Goal: Task Accomplishment & Management: Manage account settings

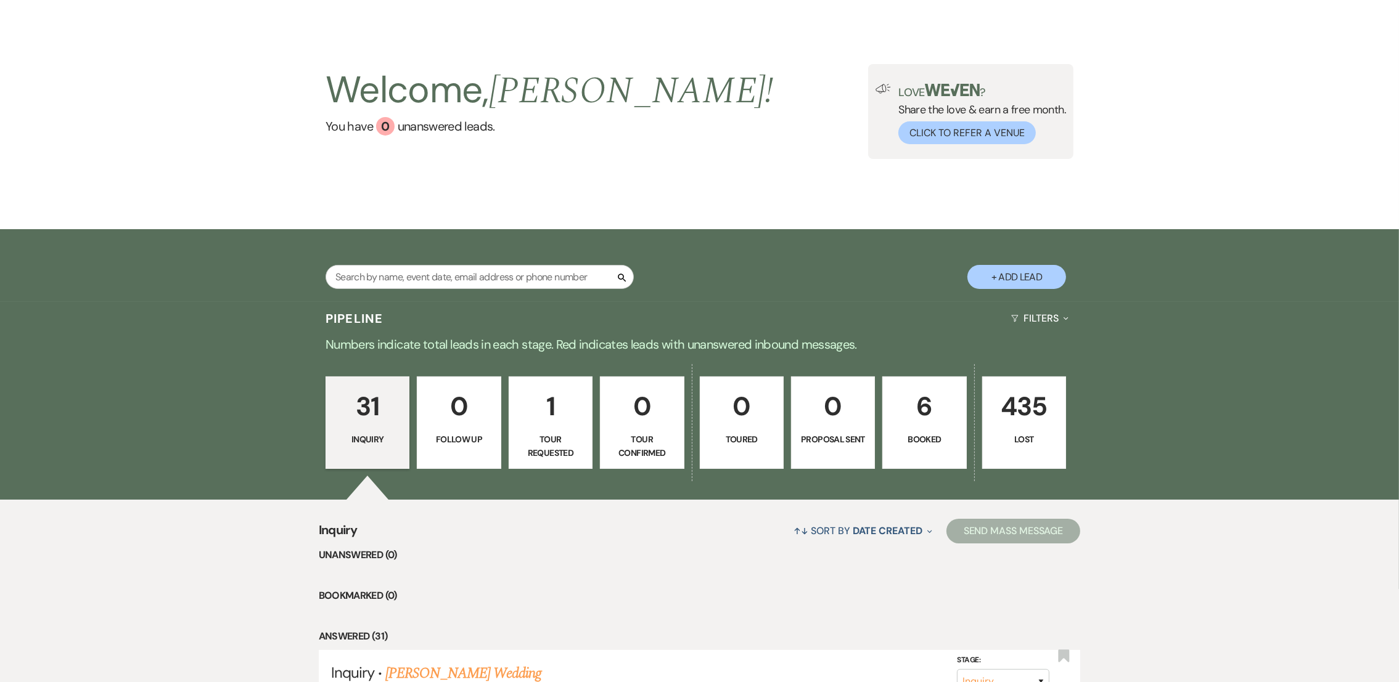
click at [560, 415] on p "1" at bounding box center [551, 406] width 68 height 41
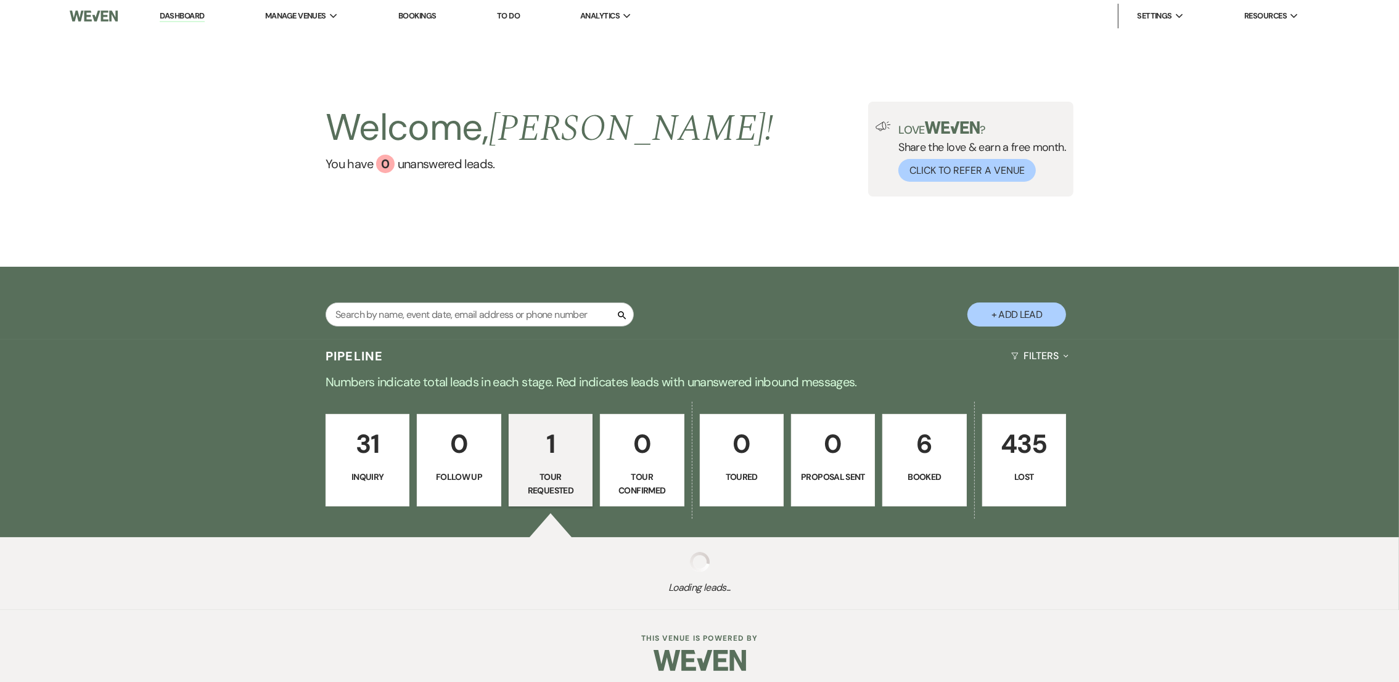
select select "2"
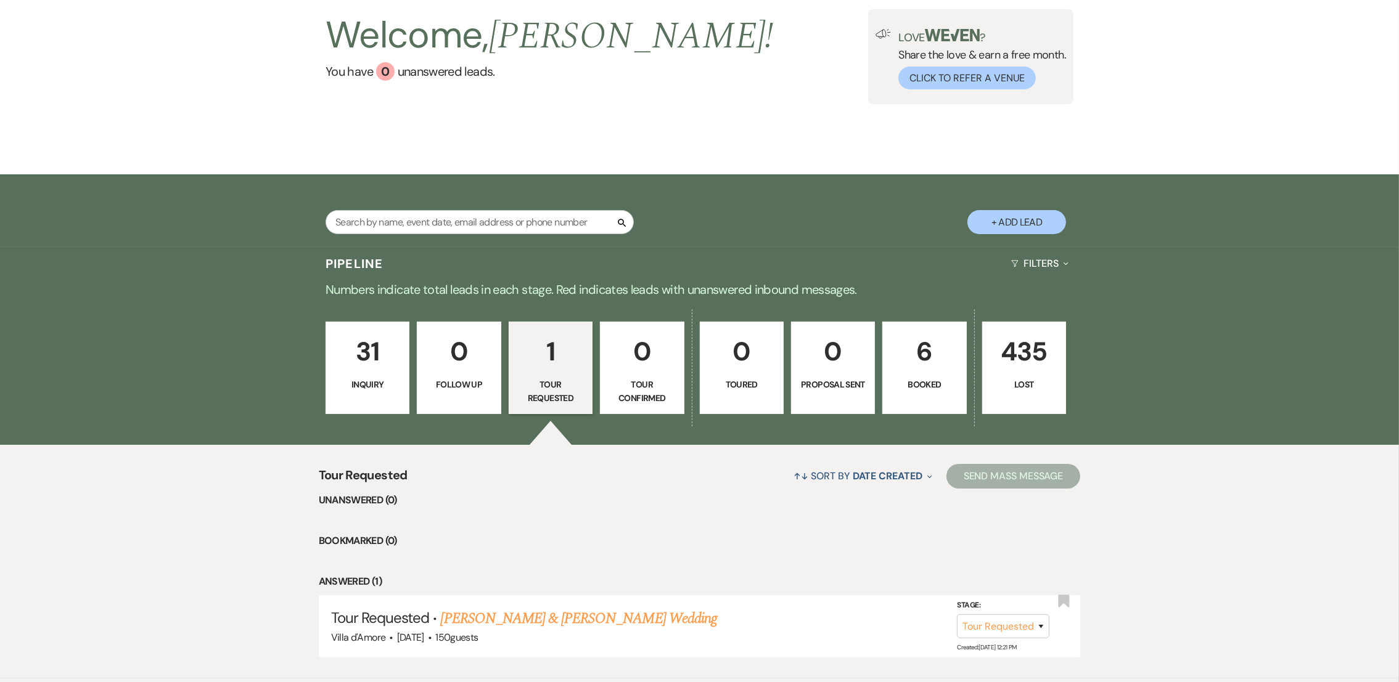
scroll to position [168, 0]
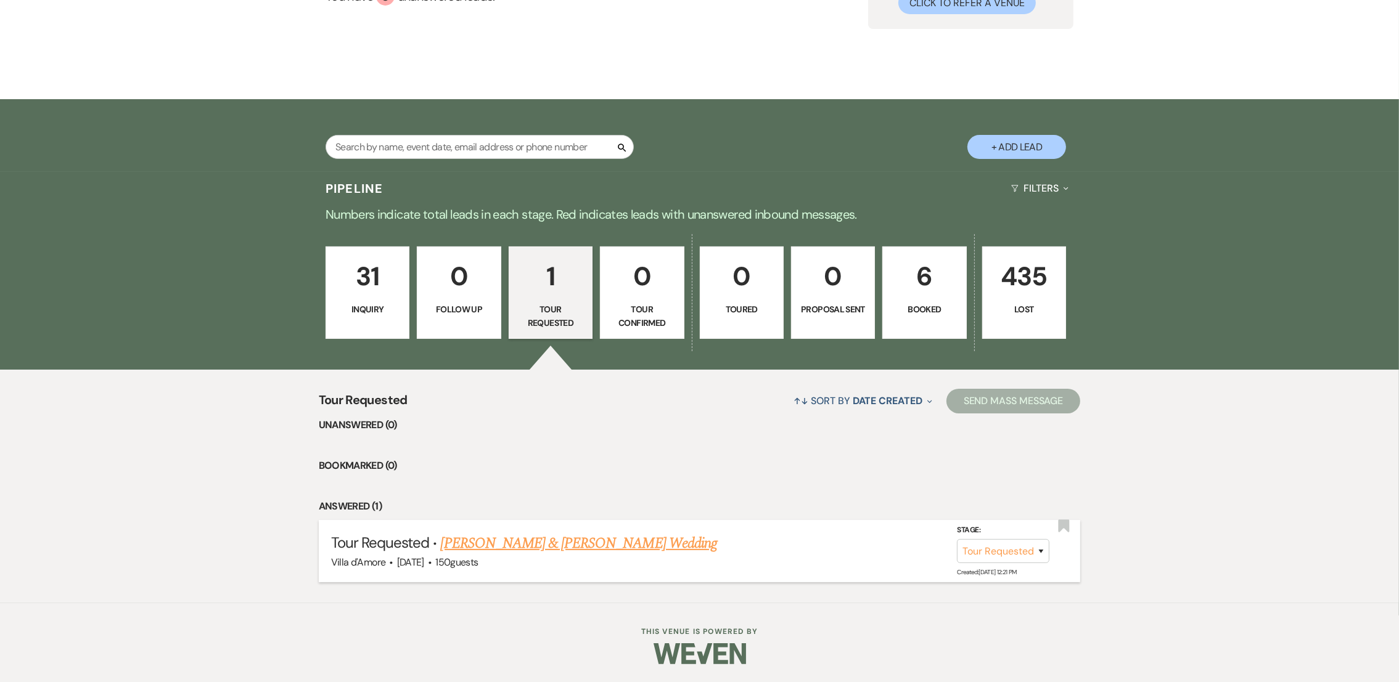
click at [568, 543] on link "[PERSON_NAME] & [PERSON_NAME] Wedding" at bounding box center [579, 544] width 276 height 22
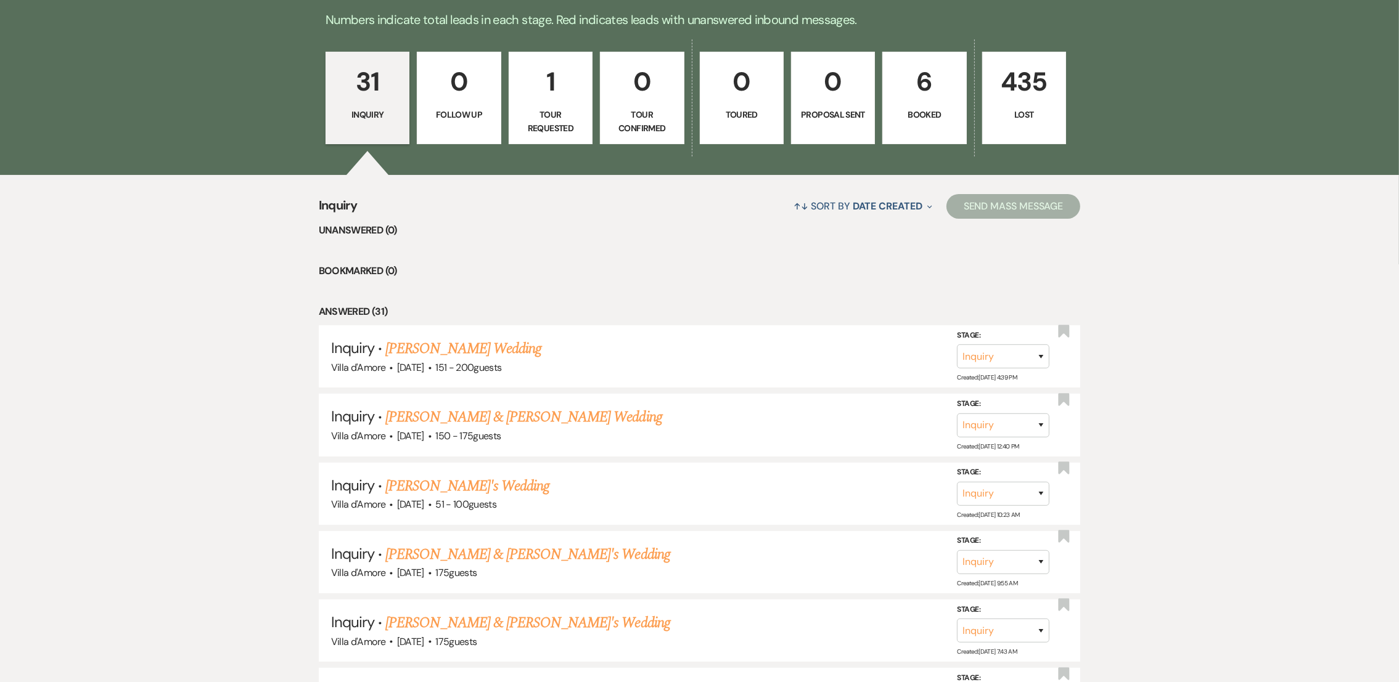
scroll to position [359, 0]
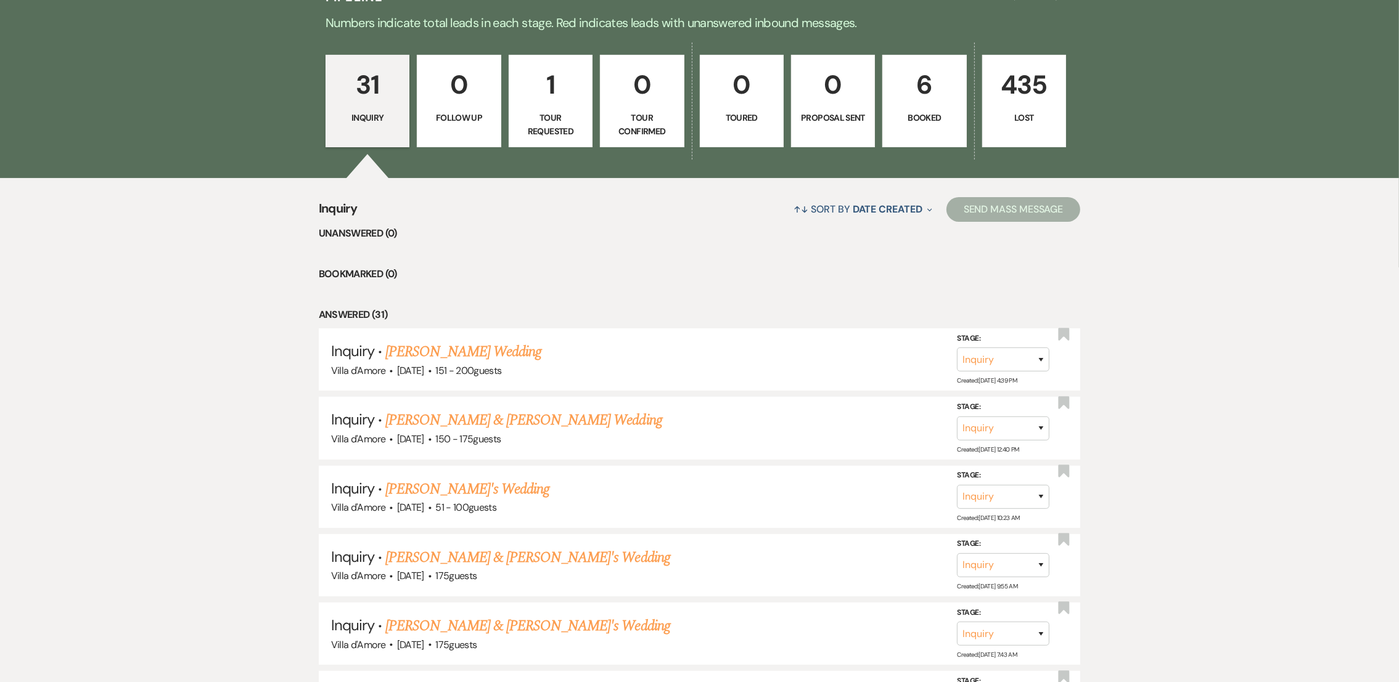
click at [578, 125] on p "Tour Requested" at bounding box center [551, 125] width 68 height 28
select select "2"
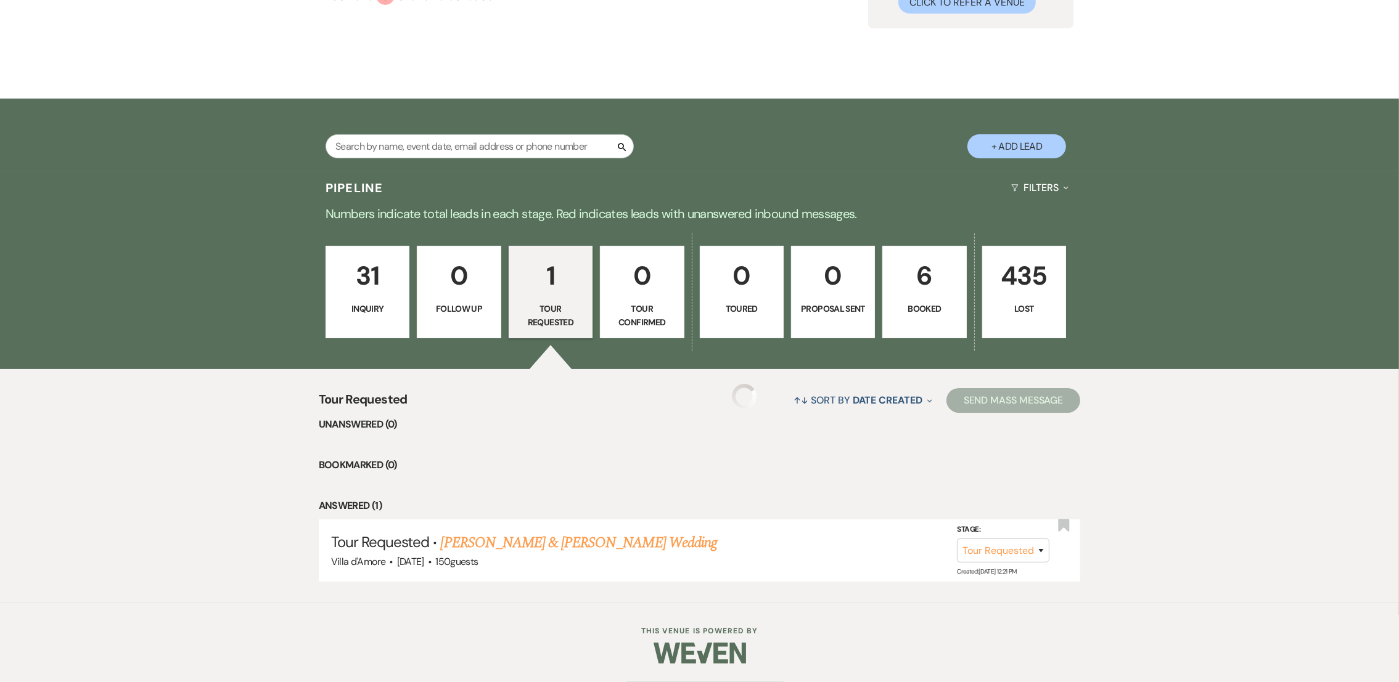
scroll to position [168, 0]
click at [560, 547] on link "[PERSON_NAME] & [PERSON_NAME] Wedding" at bounding box center [579, 544] width 276 height 22
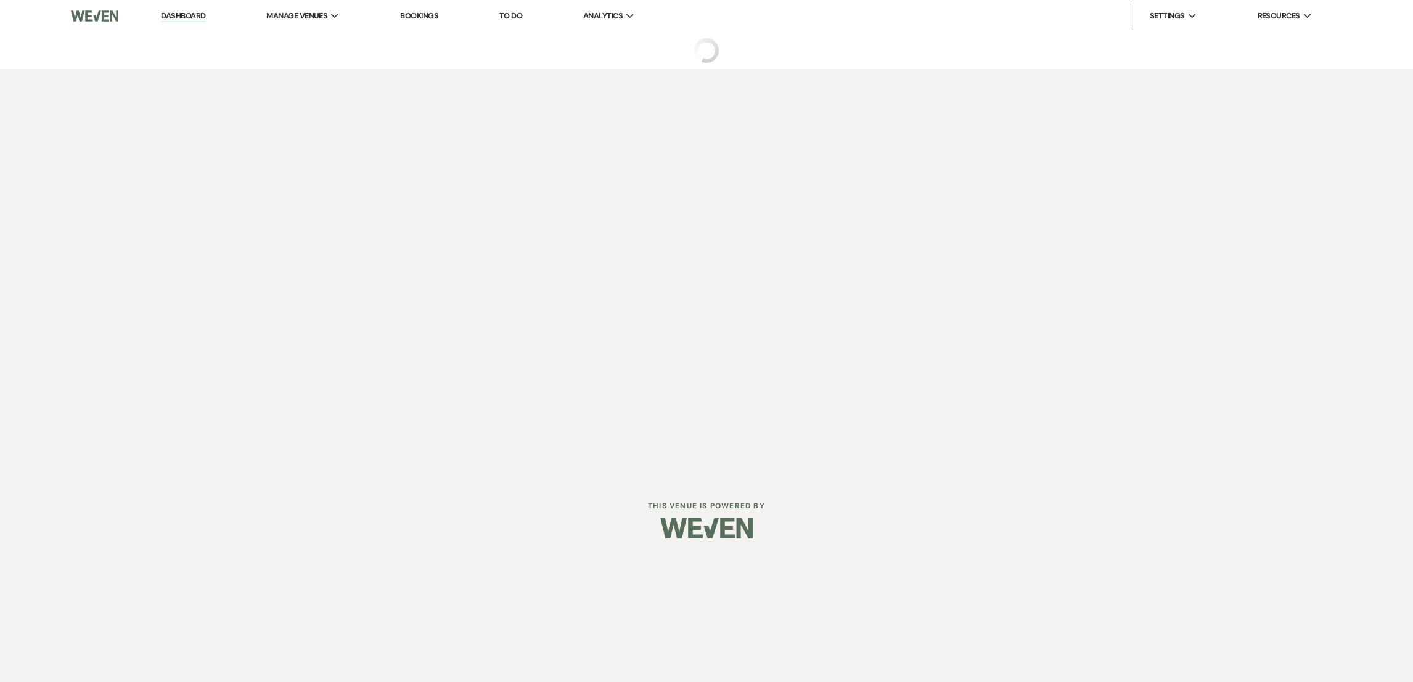
select select "2"
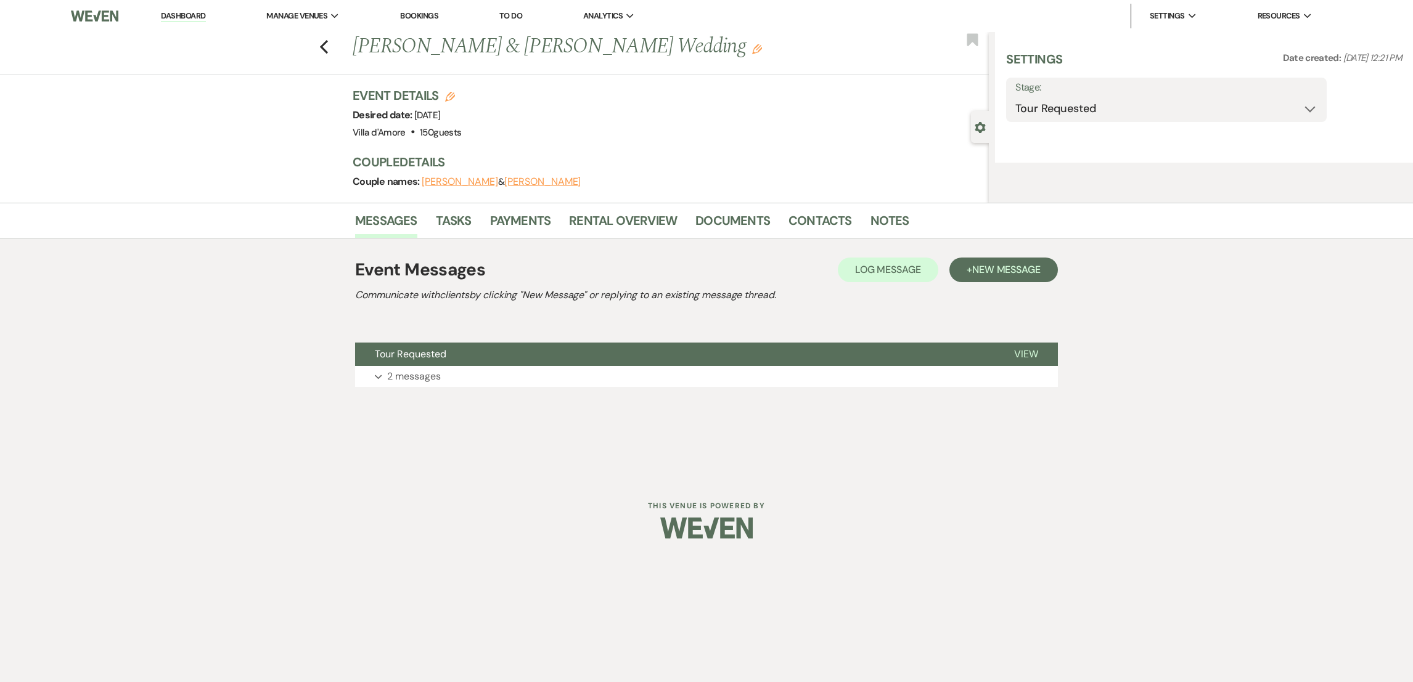
select select "6"
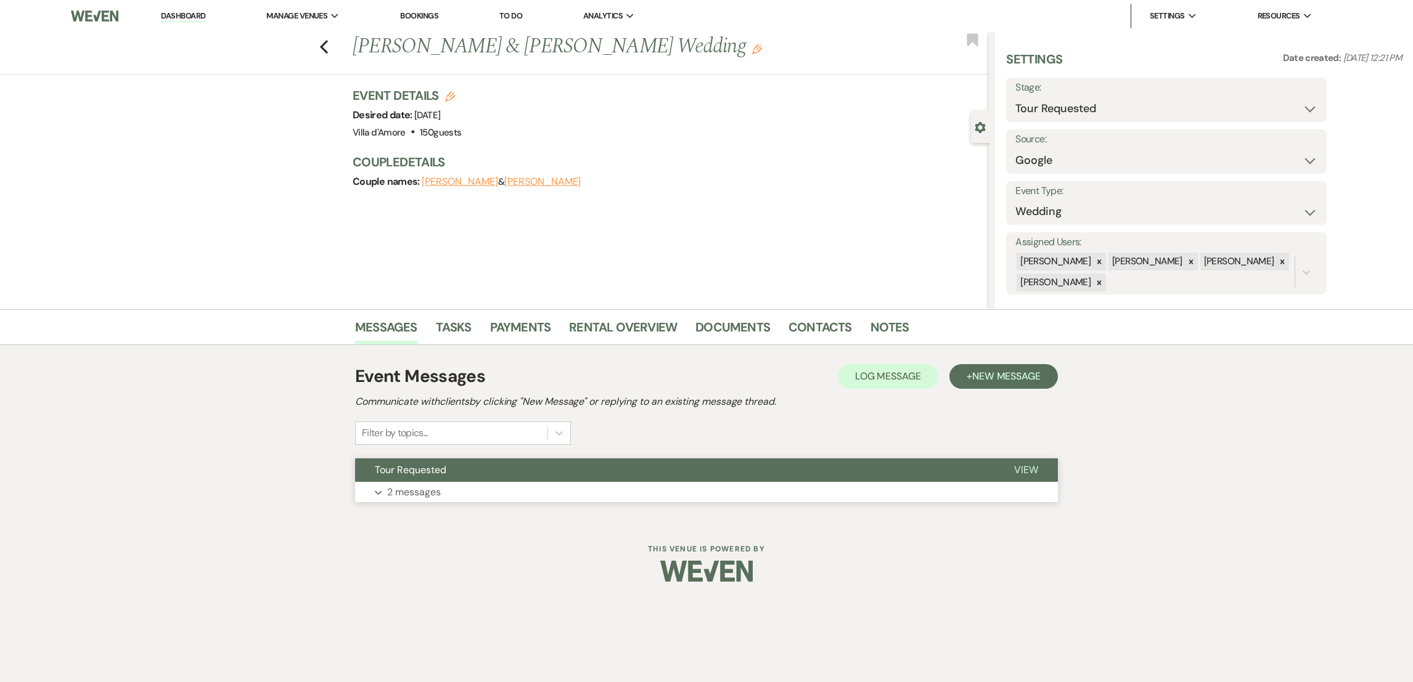
click at [428, 493] on p "2 messages" at bounding box center [414, 493] width 54 height 16
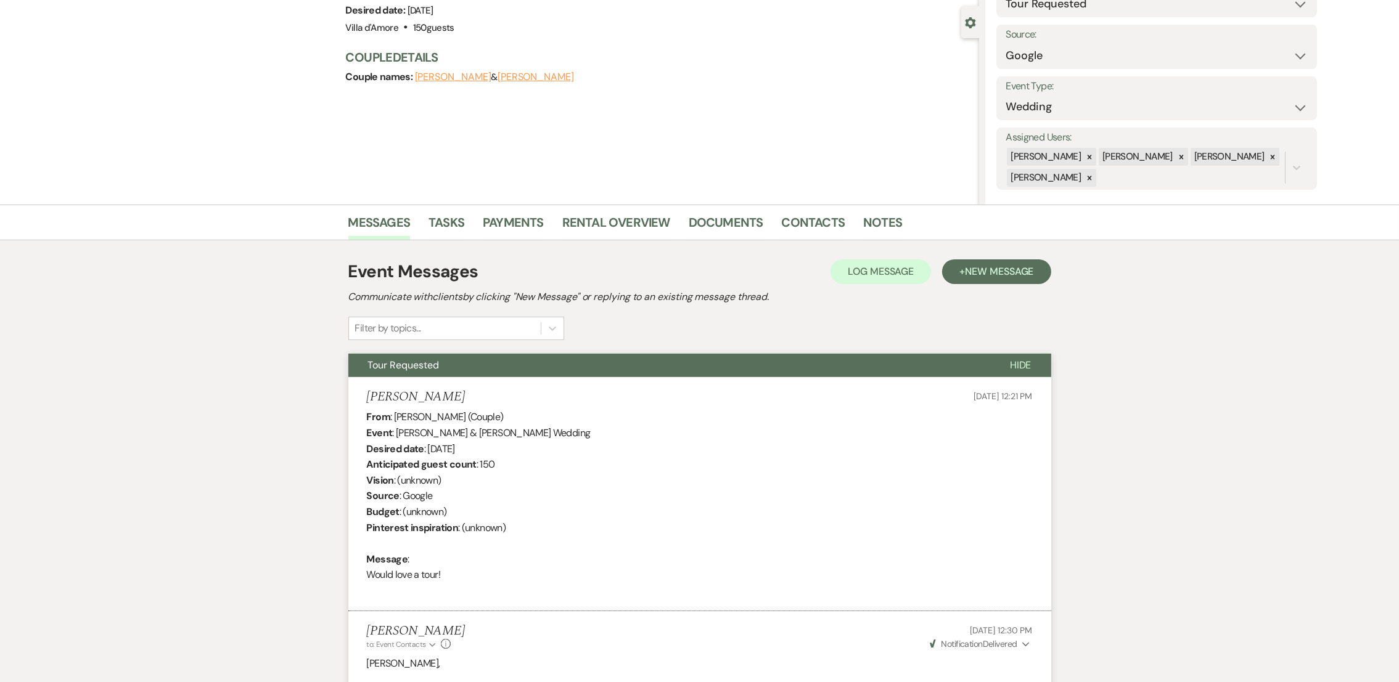
scroll to position [20, 0]
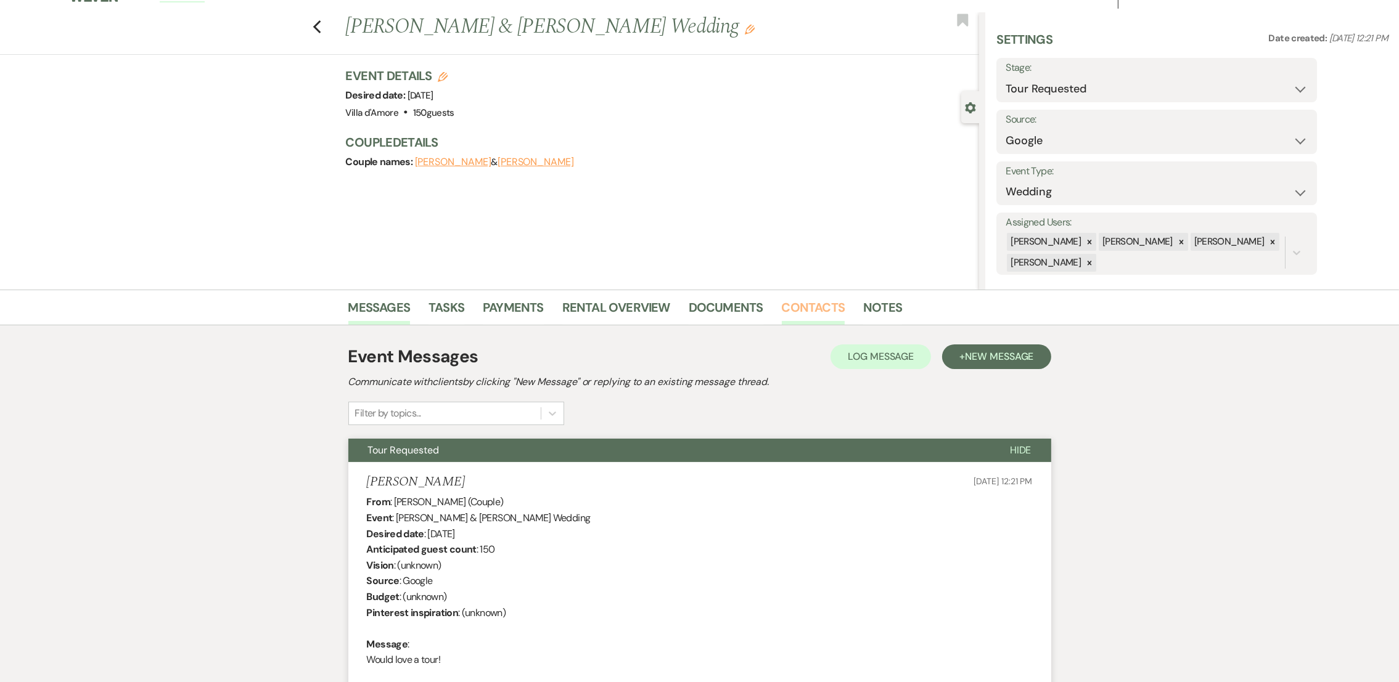
click at [819, 301] on link "Contacts" at bounding box center [813, 311] width 63 height 27
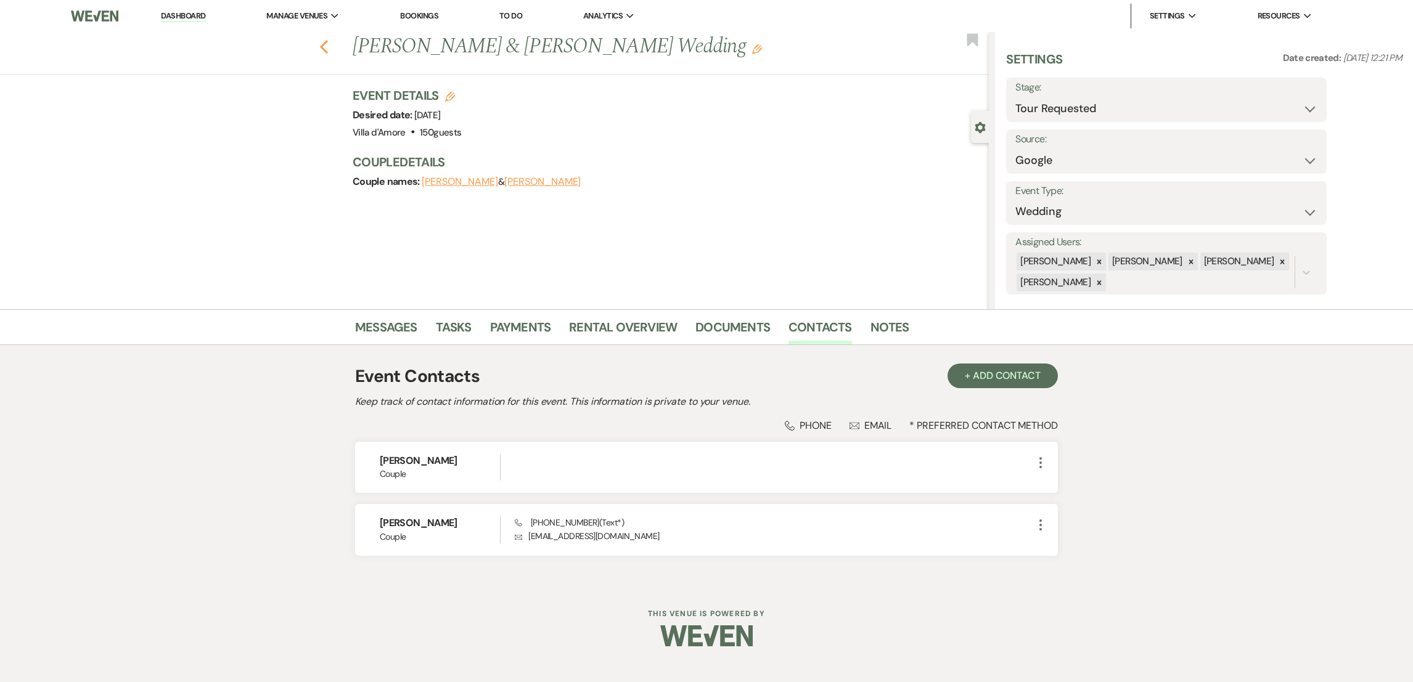
click at [321, 49] on icon "Previous" at bounding box center [323, 46] width 9 height 15
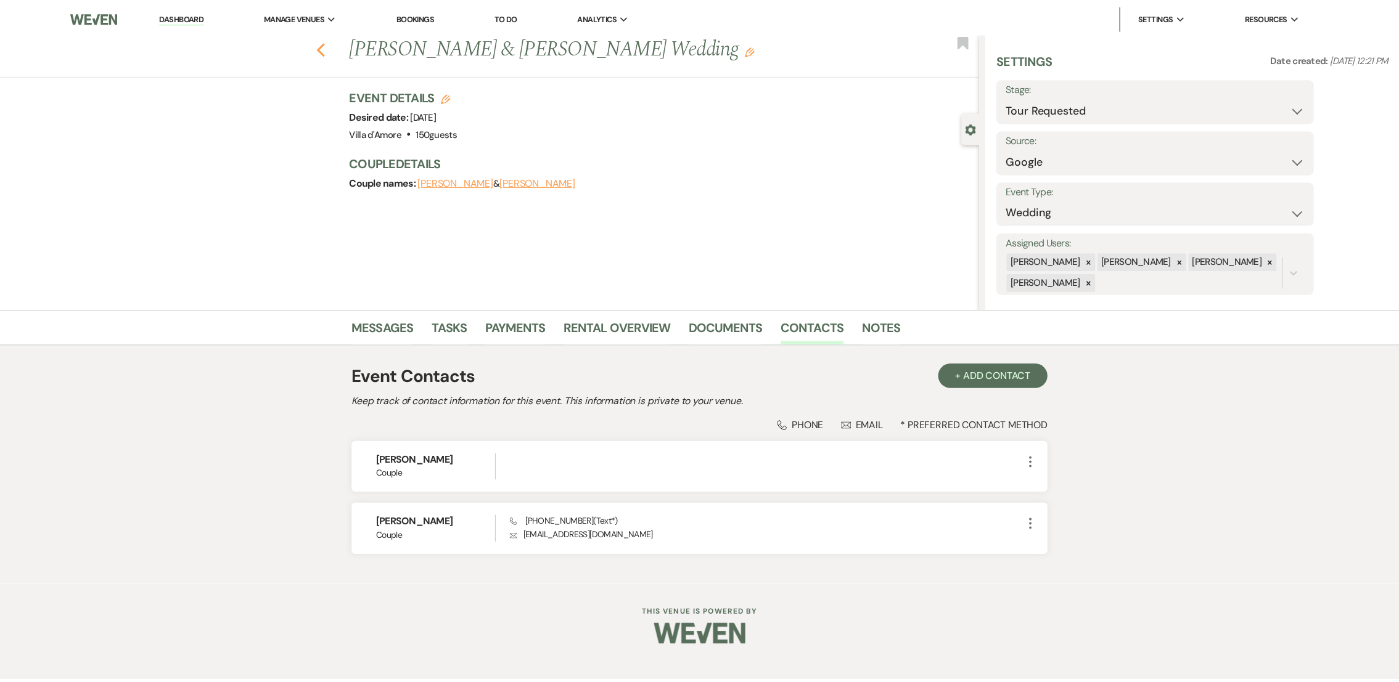
scroll to position [168, 0]
select select "2"
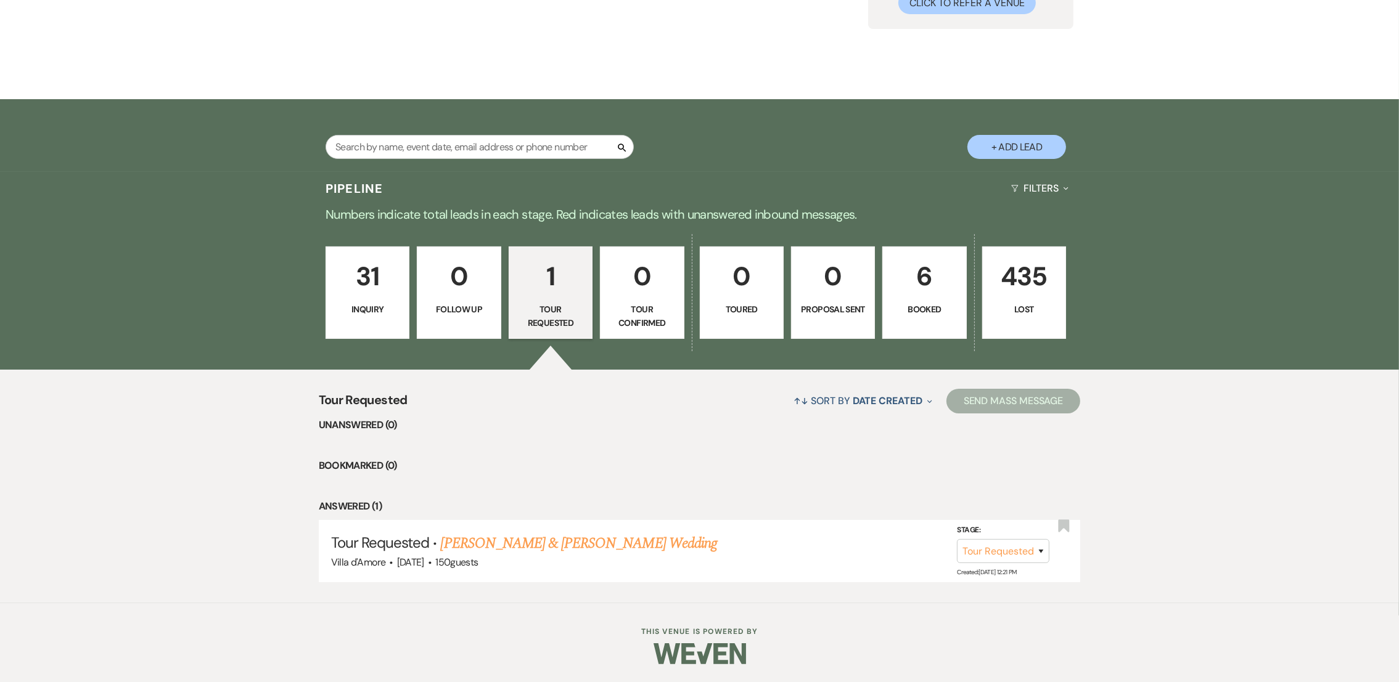
click at [382, 313] on p "Inquiry" at bounding box center [367, 310] width 68 height 14
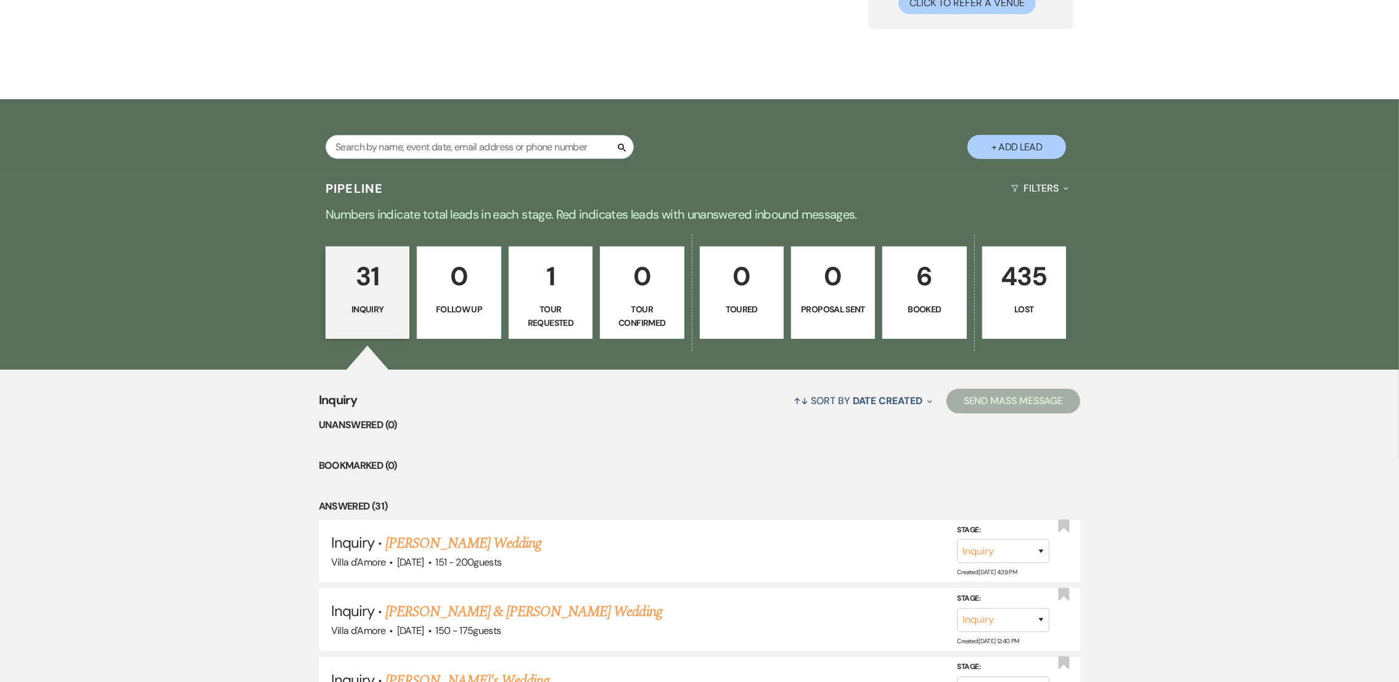
click at [942, 295] on p "6" at bounding box center [924, 276] width 68 height 41
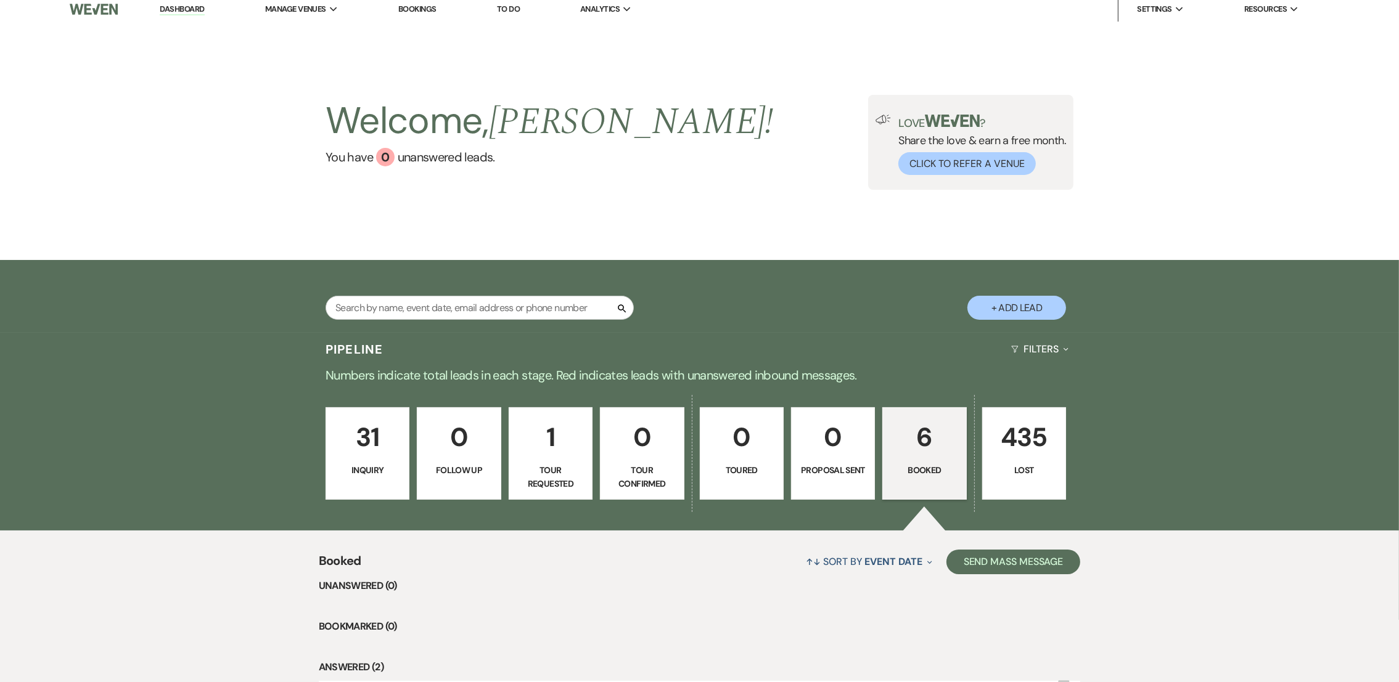
scroll to position [168, 0]
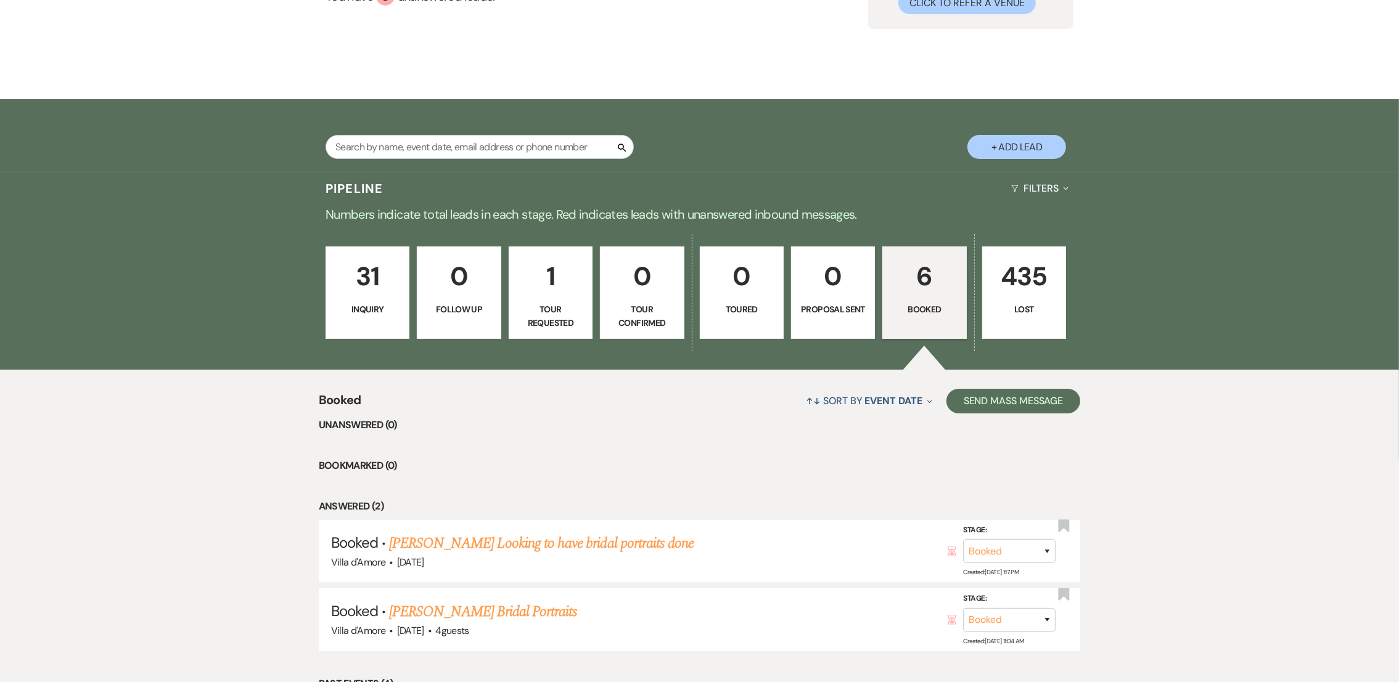
click at [375, 310] on p "Inquiry" at bounding box center [367, 310] width 68 height 14
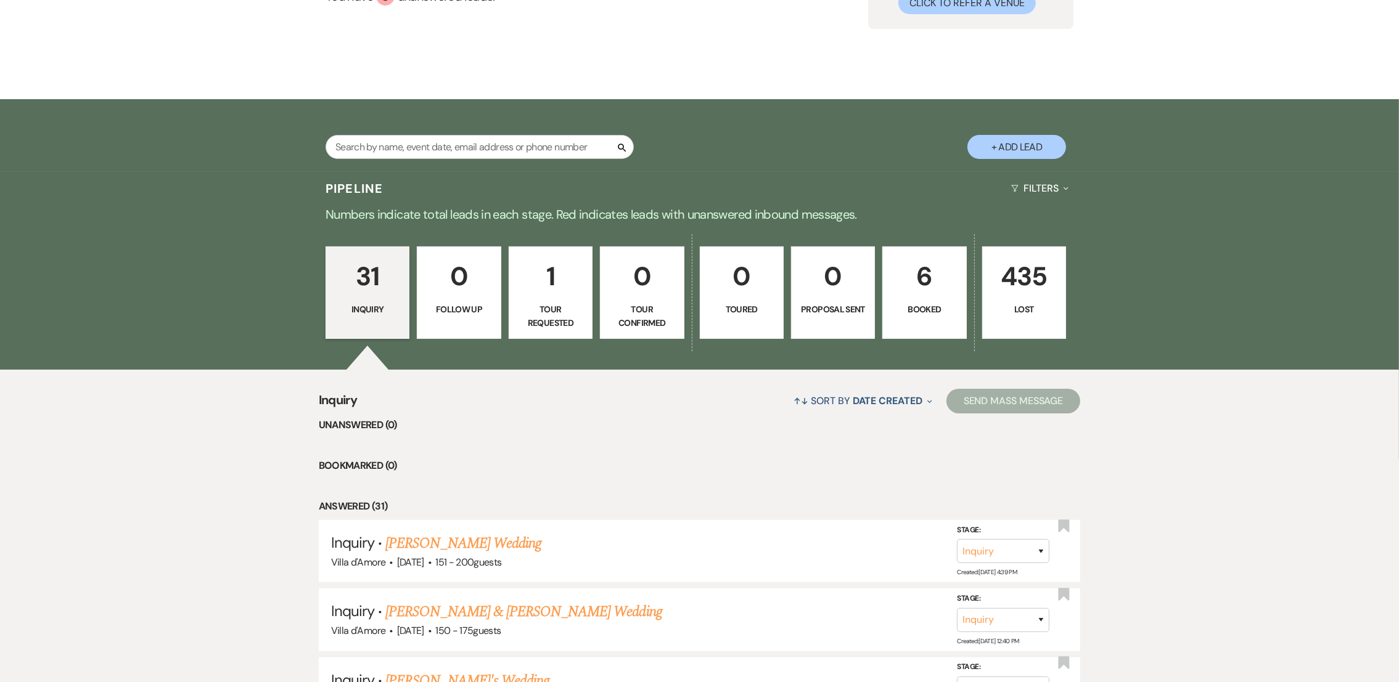
click at [560, 274] on p "1" at bounding box center [551, 276] width 68 height 41
select select "2"
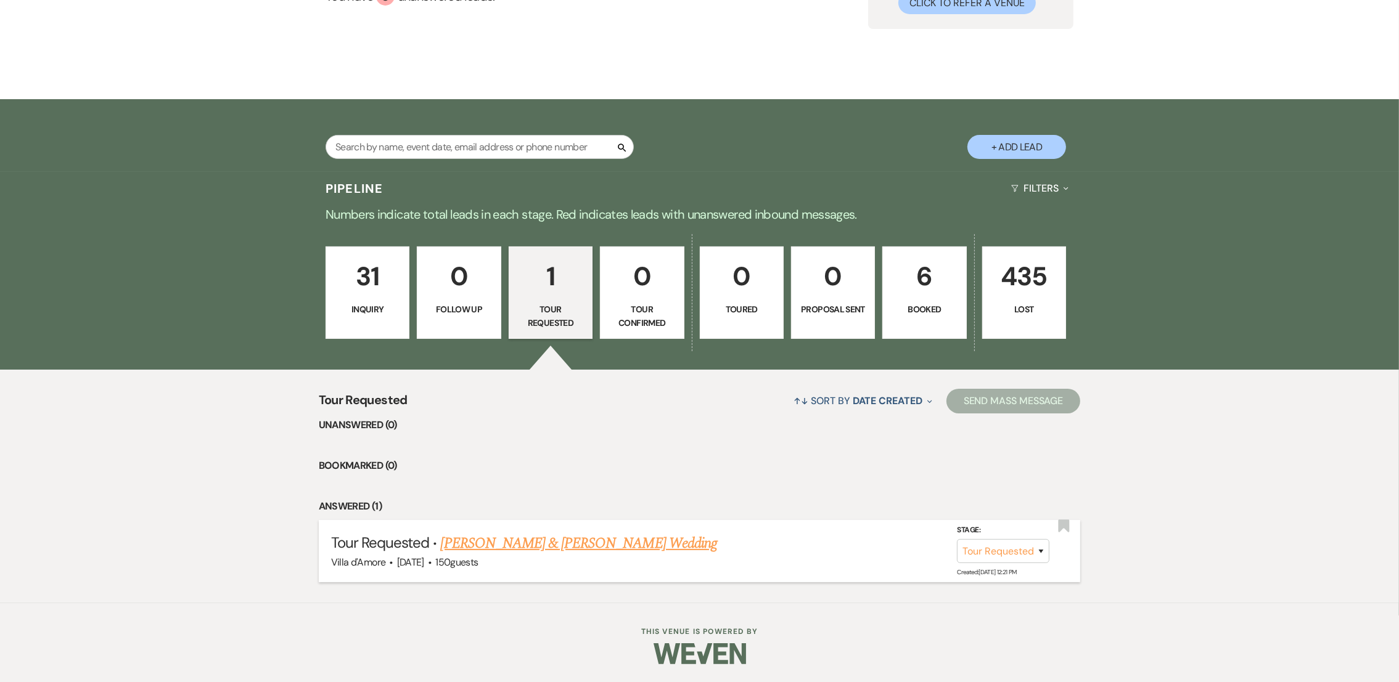
click at [517, 543] on link "[PERSON_NAME] & [PERSON_NAME] Wedding" at bounding box center [579, 544] width 276 height 22
select select "2"
select select "6"
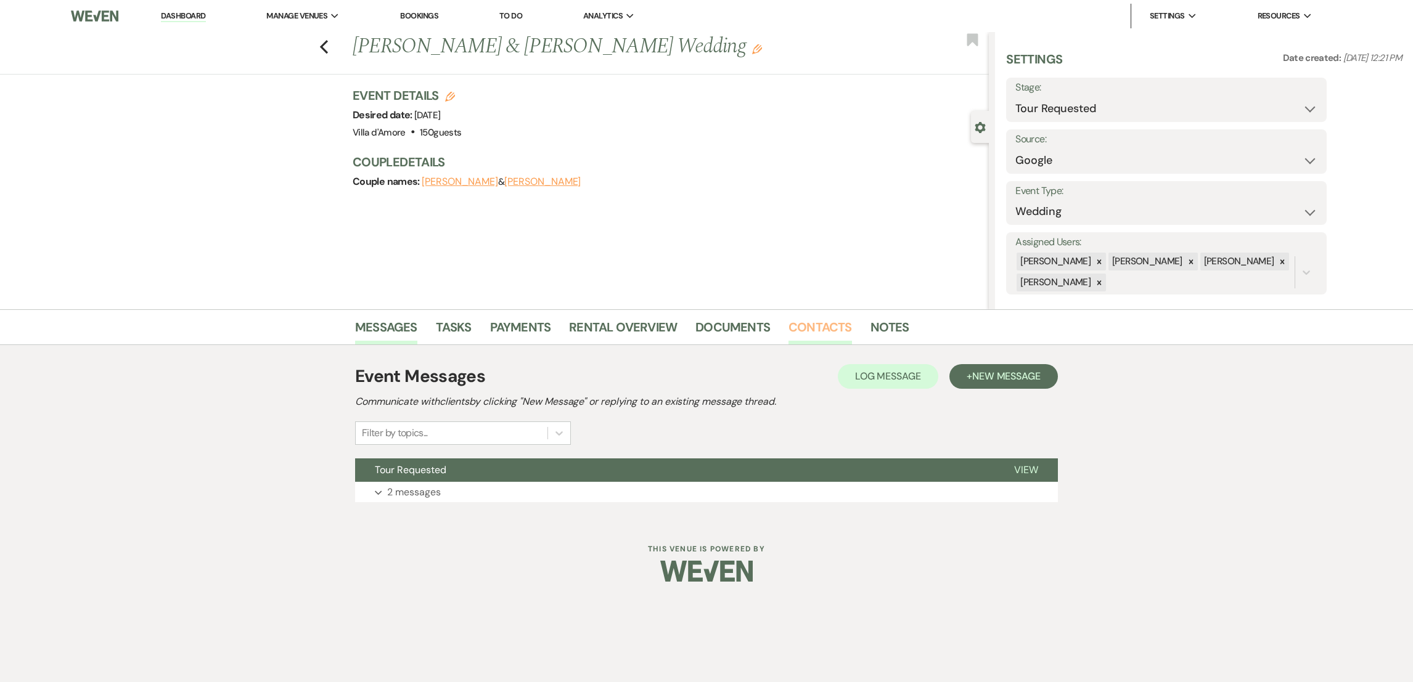
click at [827, 318] on link "Contacts" at bounding box center [819, 330] width 63 height 27
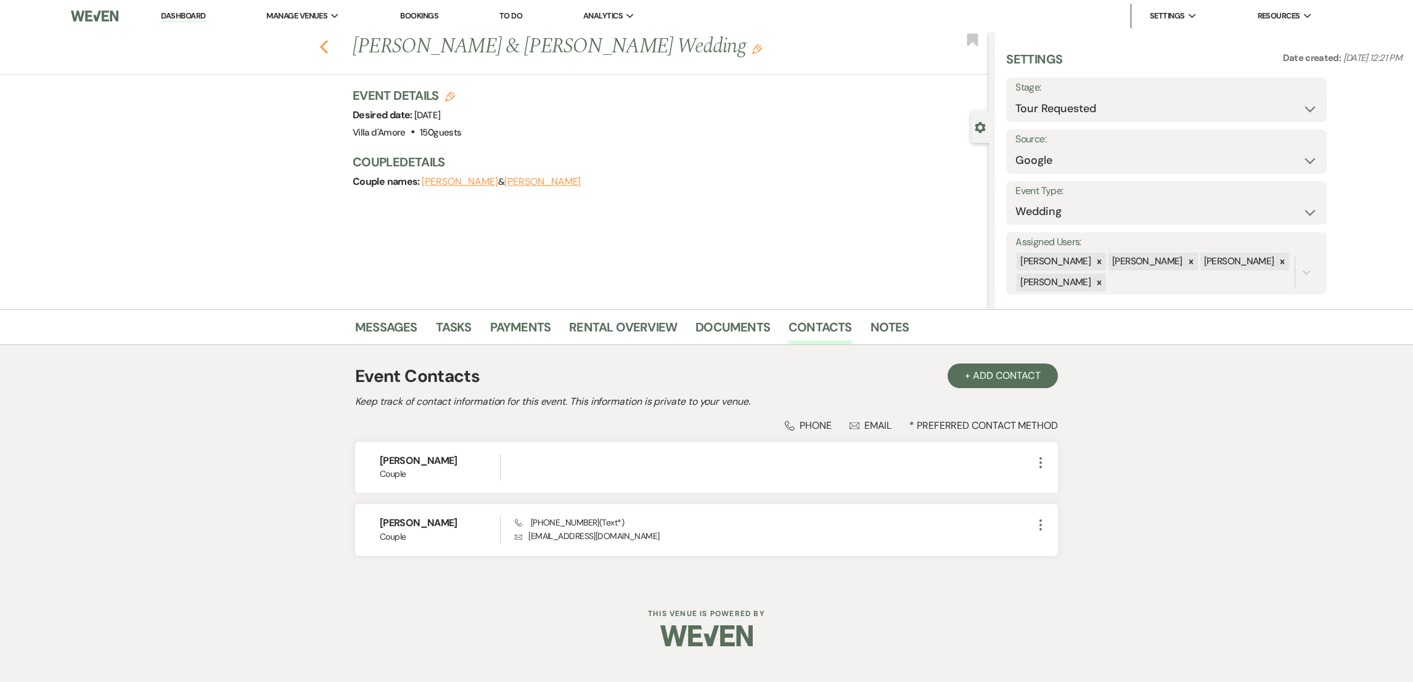
click at [321, 45] on use "button" at bounding box center [324, 47] width 8 height 14
select select "2"
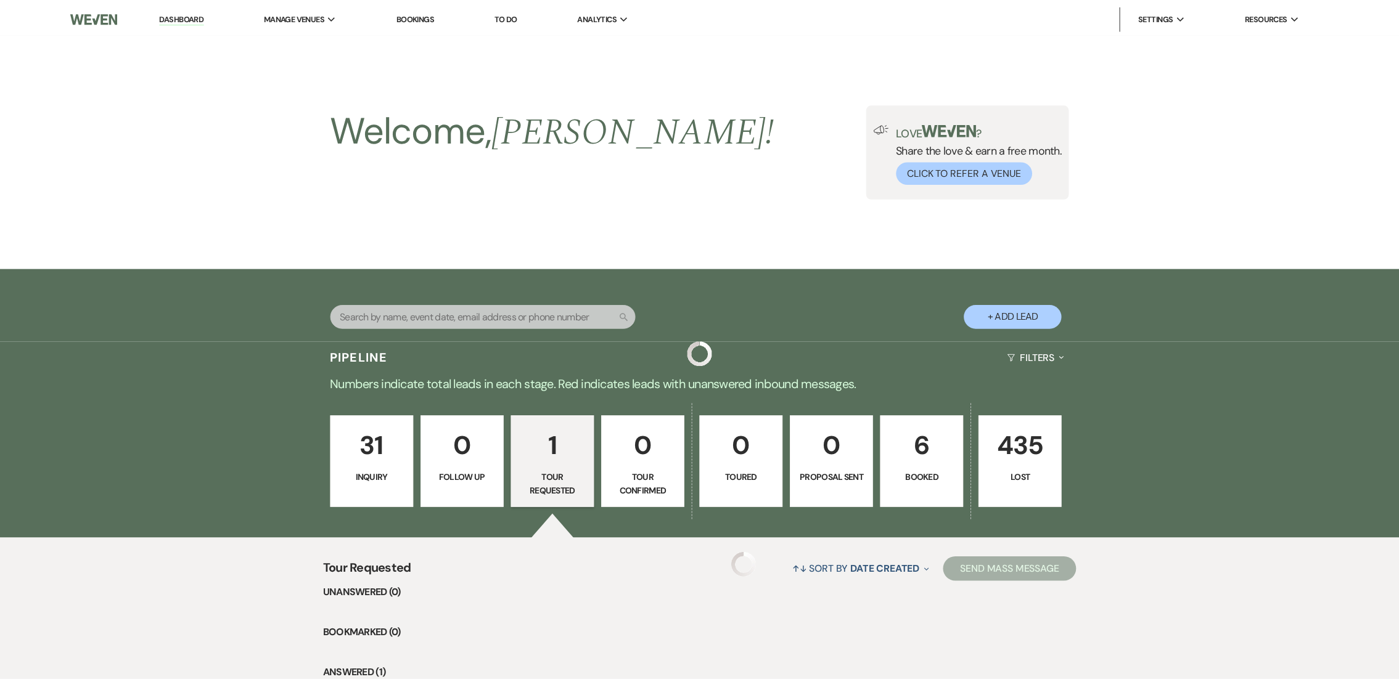
scroll to position [168, 0]
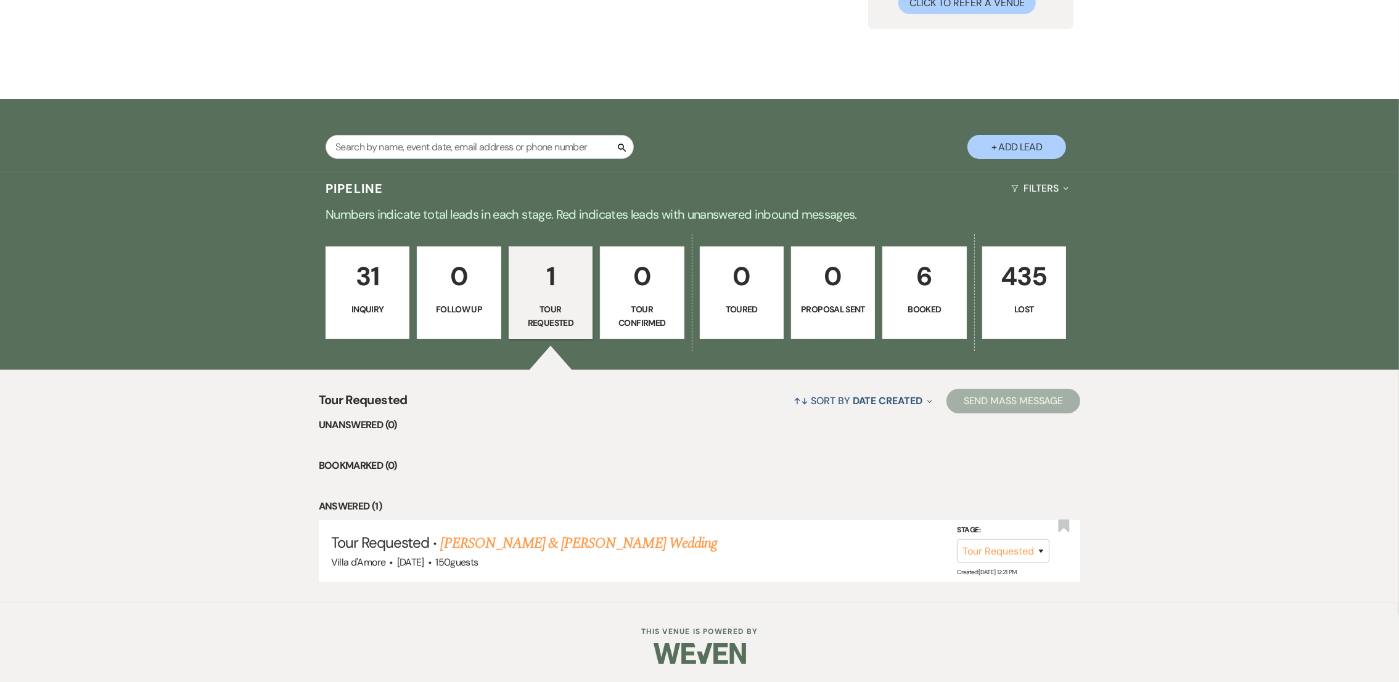
click at [398, 310] on p "Inquiry" at bounding box center [367, 310] width 68 height 14
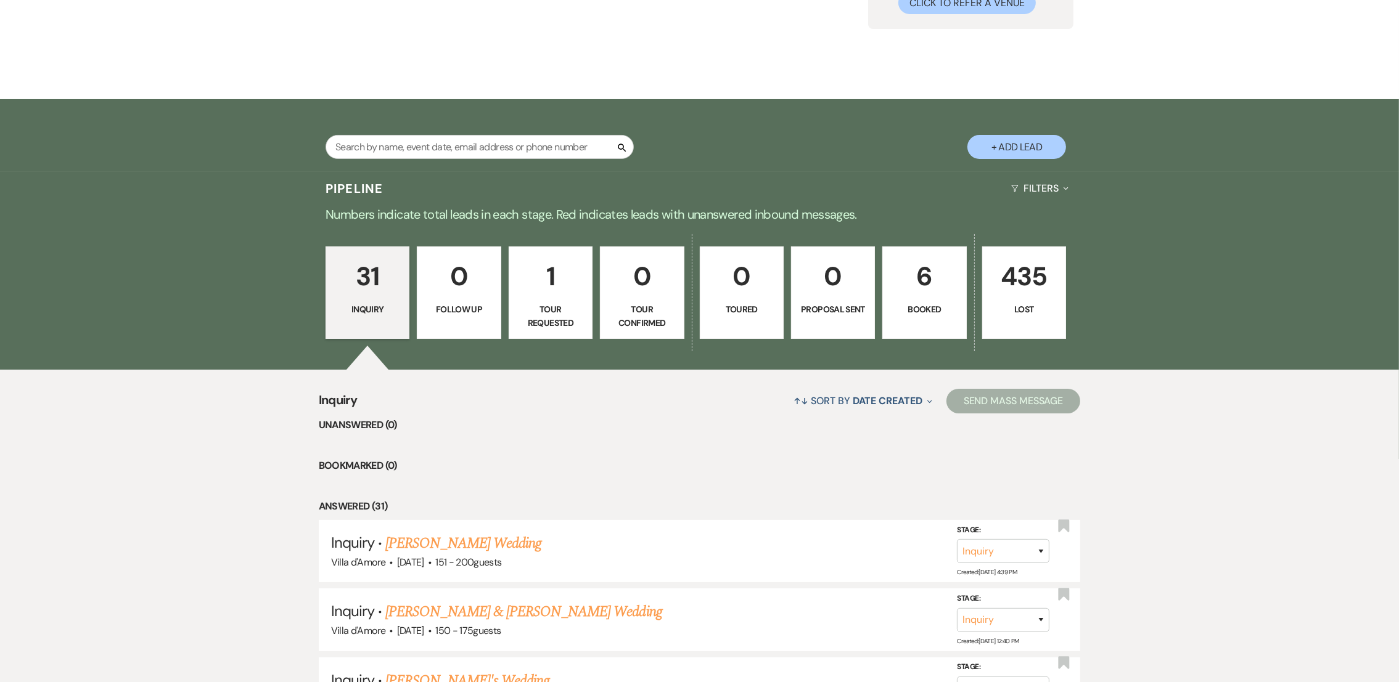
click at [555, 284] on p "1" at bounding box center [551, 276] width 68 height 41
select select "2"
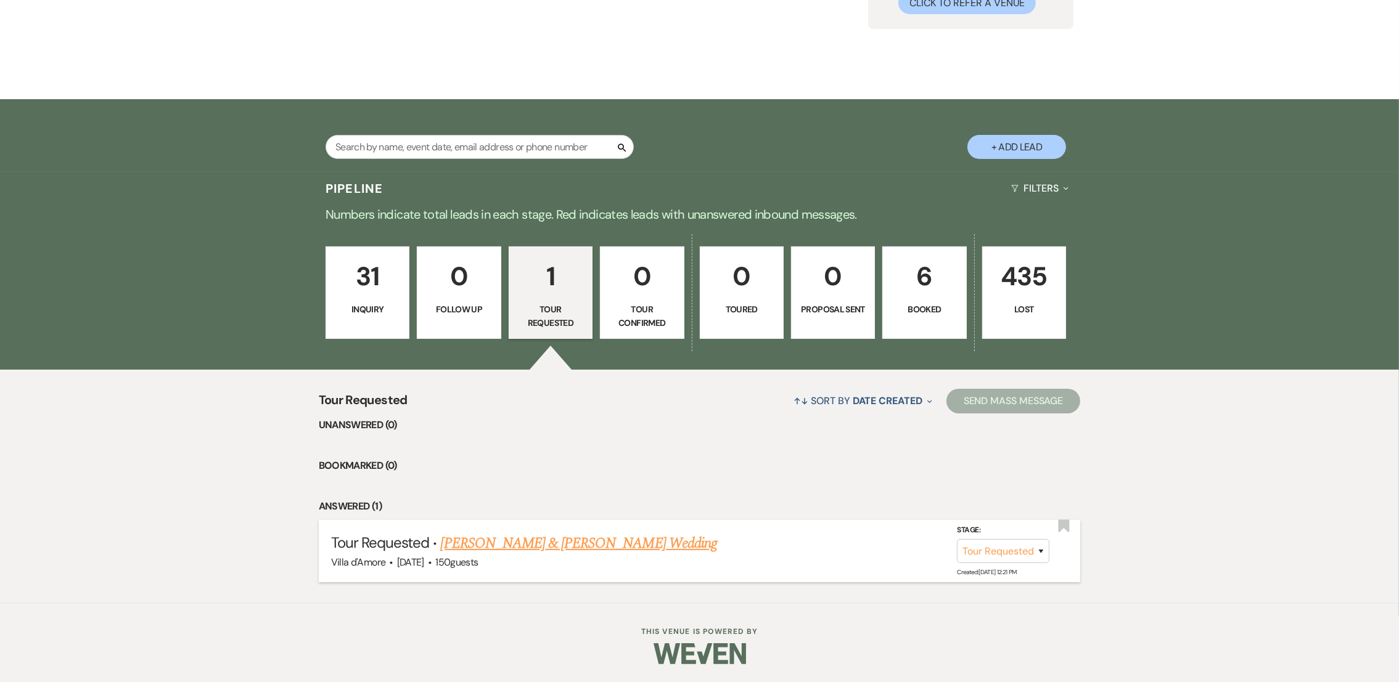
click at [563, 546] on link "[PERSON_NAME] & [PERSON_NAME] Wedding" at bounding box center [579, 544] width 276 height 22
select select "2"
select select "6"
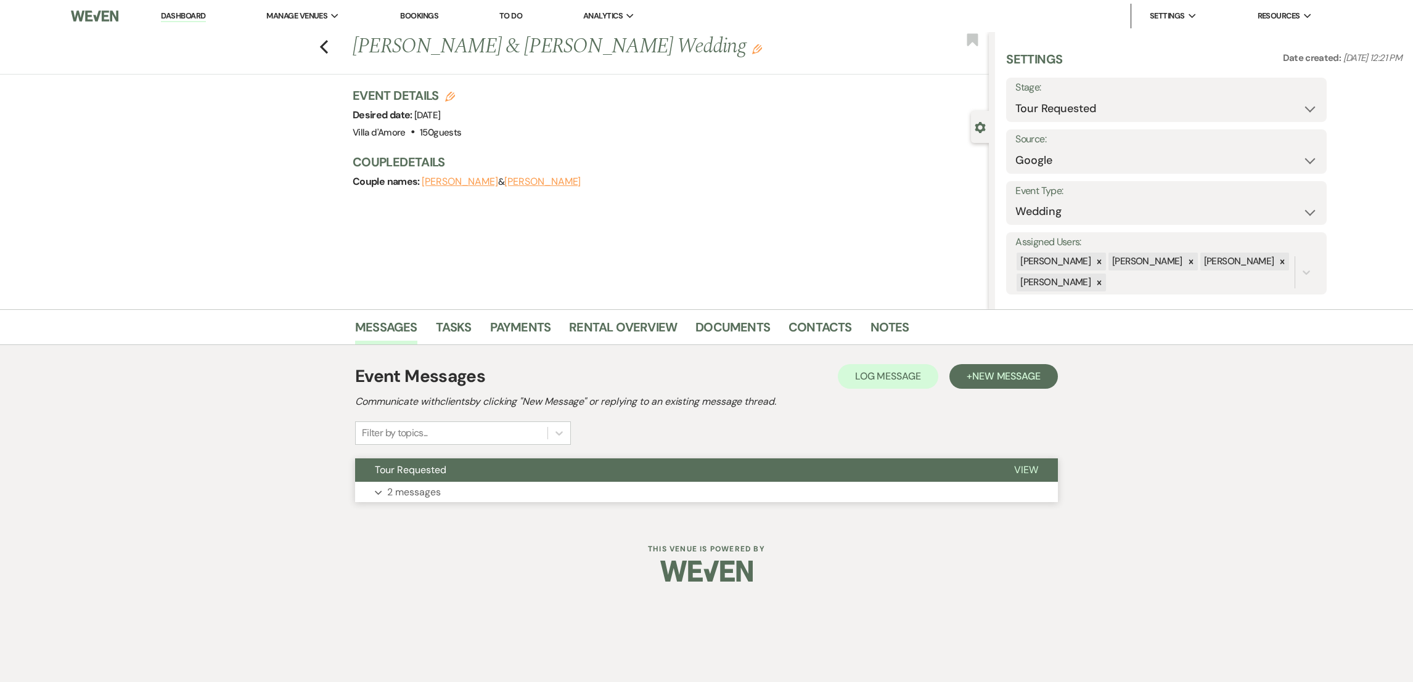
click at [408, 494] on p "2 messages" at bounding box center [414, 493] width 54 height 16
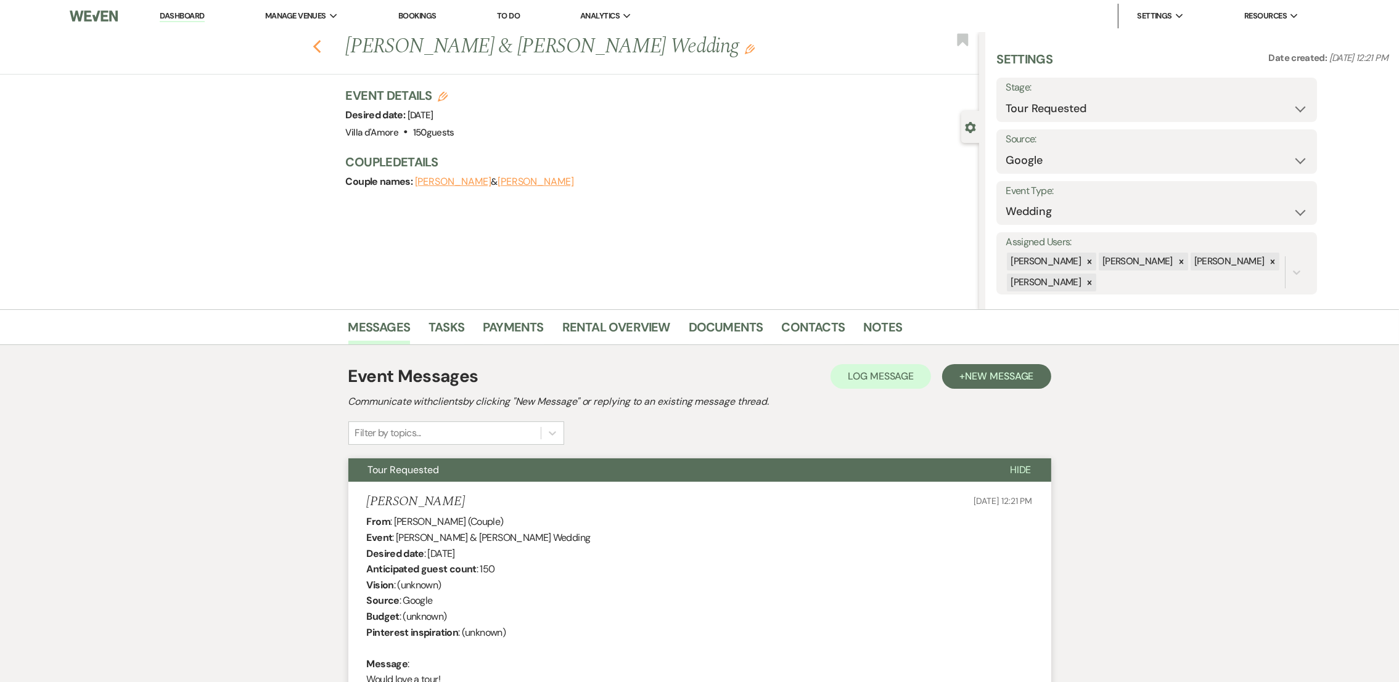
click at [321, 40] on use "button" at bounding box center [317, 47] width 8 height 14
select select "2"
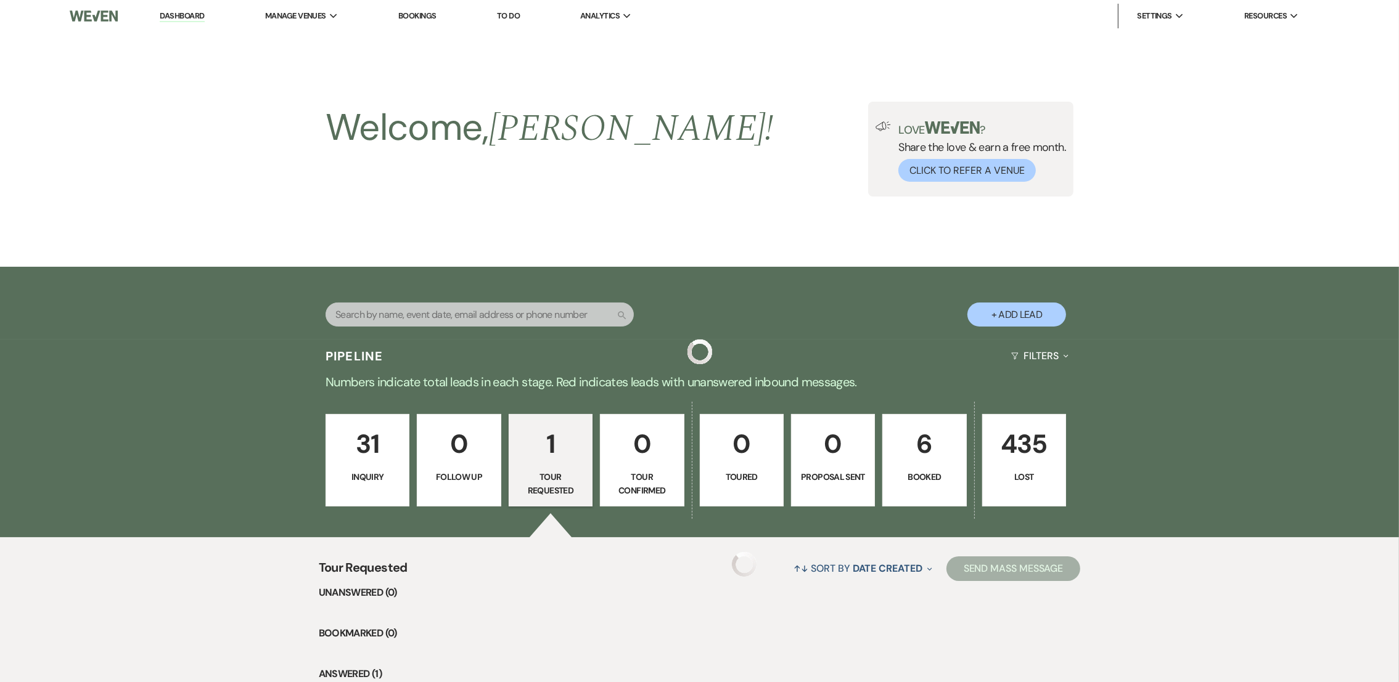
scroll to position [168, 0]
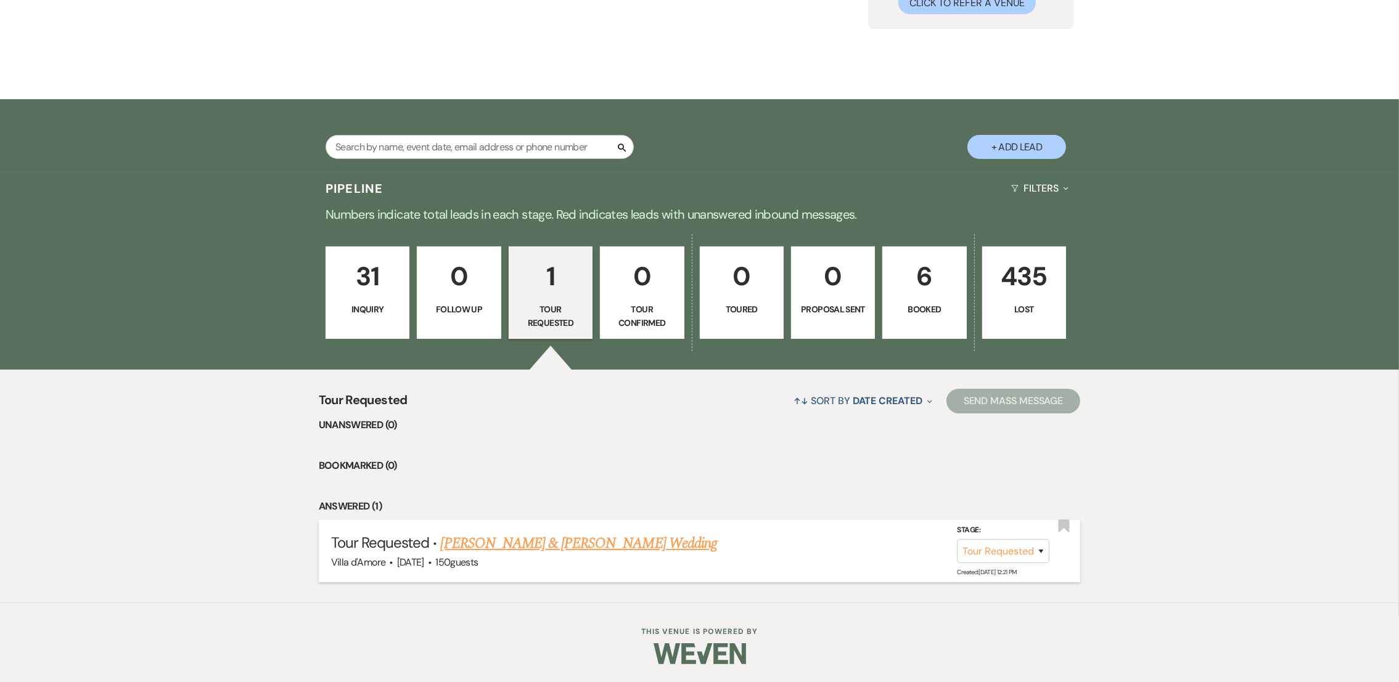
click at [531, 547] on link "[PERSON_NAME] & [PERSON_NAME] Wedding" at bounding box center [579, 544] width 276 height 22
select select "2"
select select "6"
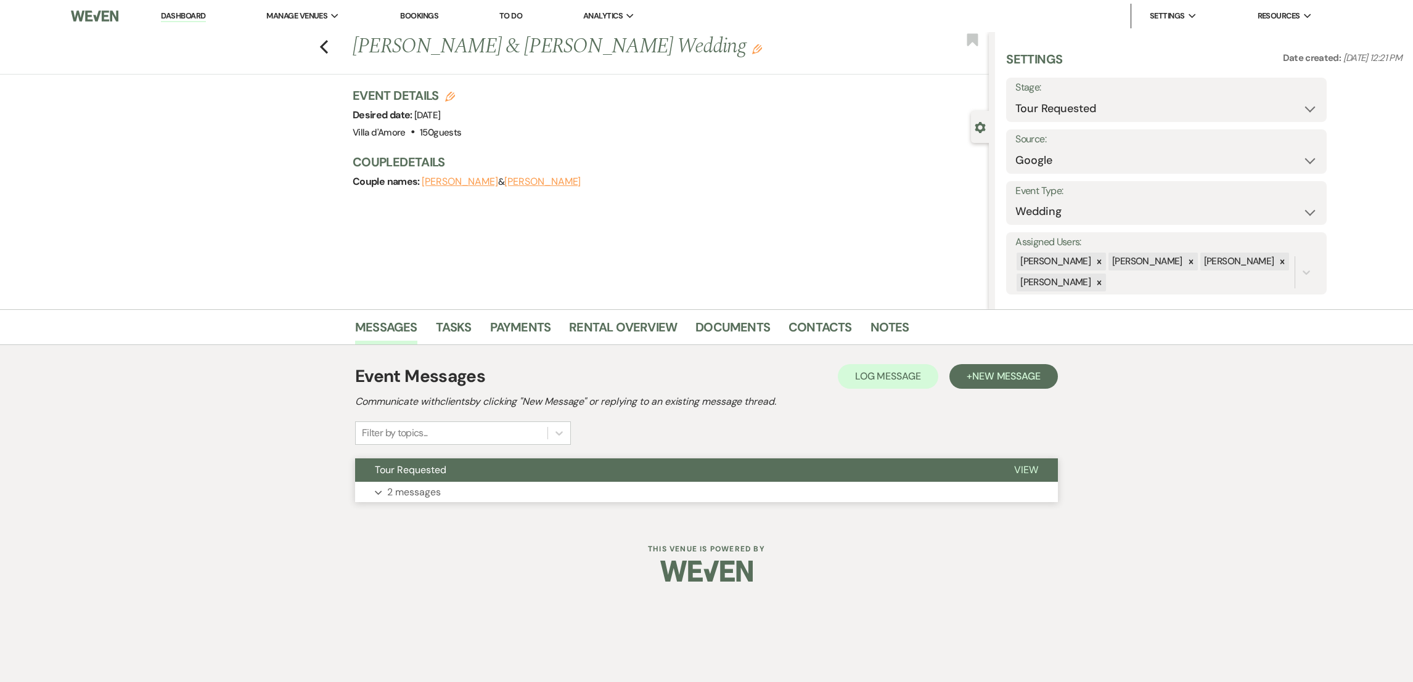
click at [388, 487] on p "2 messages" at bounding box center [414, 493] width 54 height 16
